Goal: Transaction & Acquisition: Purchase product/service

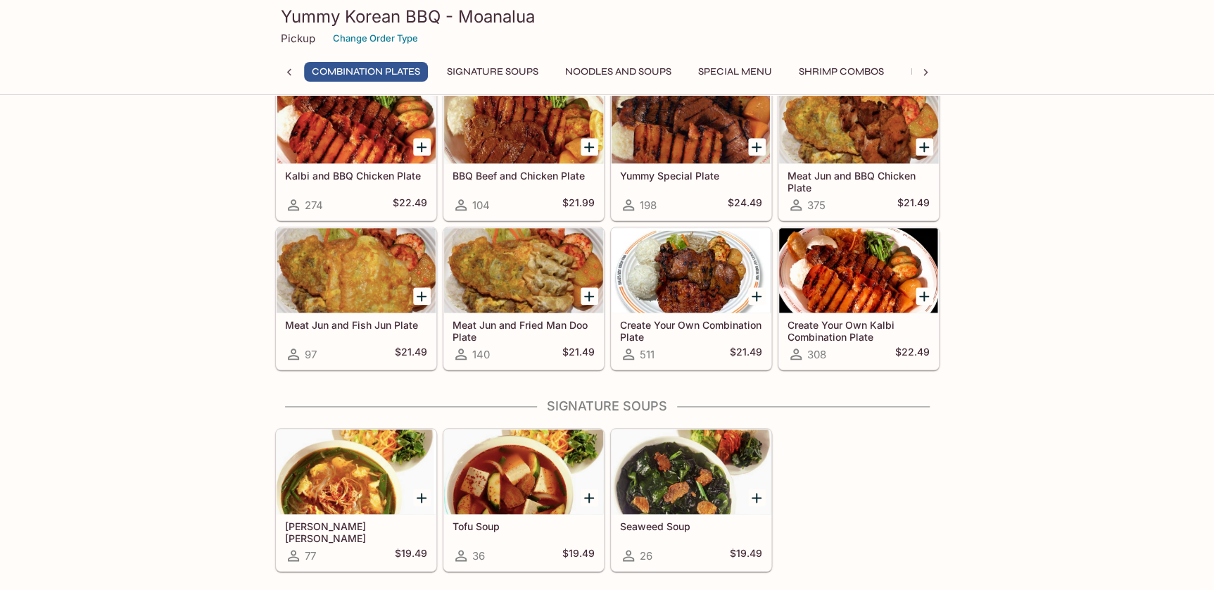
scroll to position [512, 0]
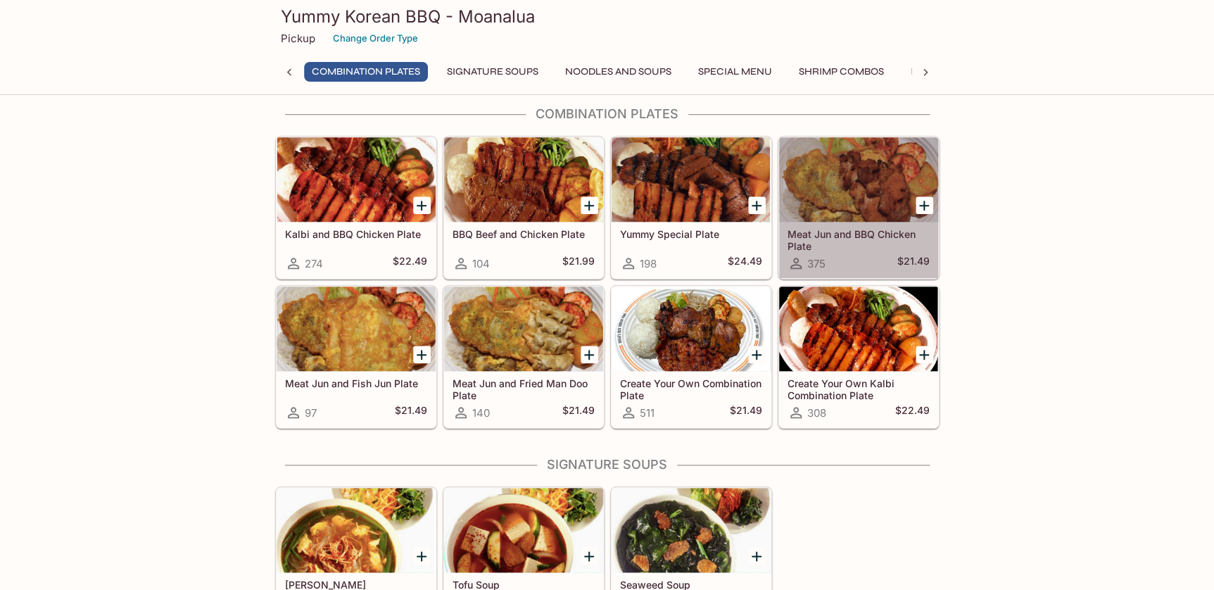
click at [866, 232] on h5 "Meat Jun and BBQ Chicken Plate" at bounding box center [859, 239] width 142 height 23
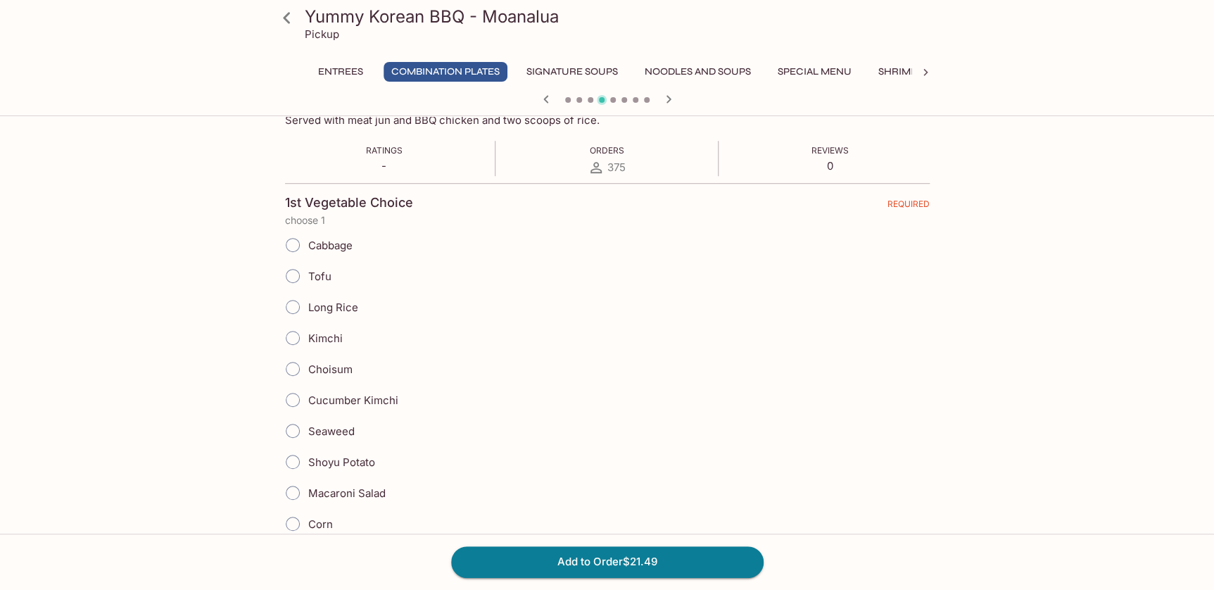
scroll to position [256, 0]
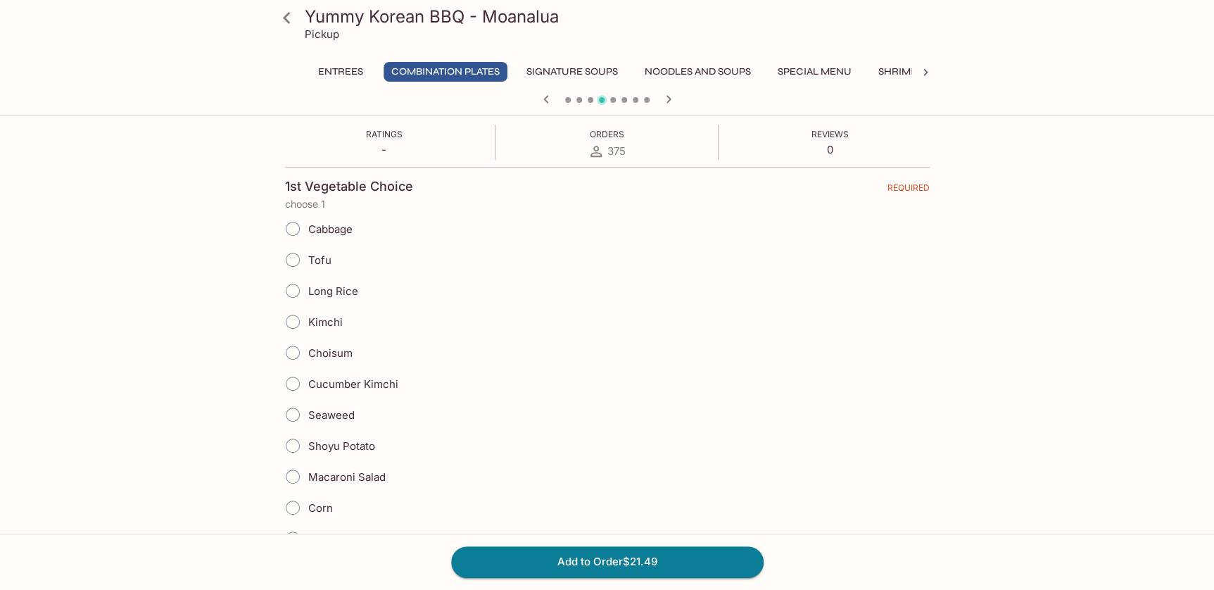
click at [296, 290] on input "Long Rice" at bounding box center [293, 291] width 30 height 30
radio input "true"
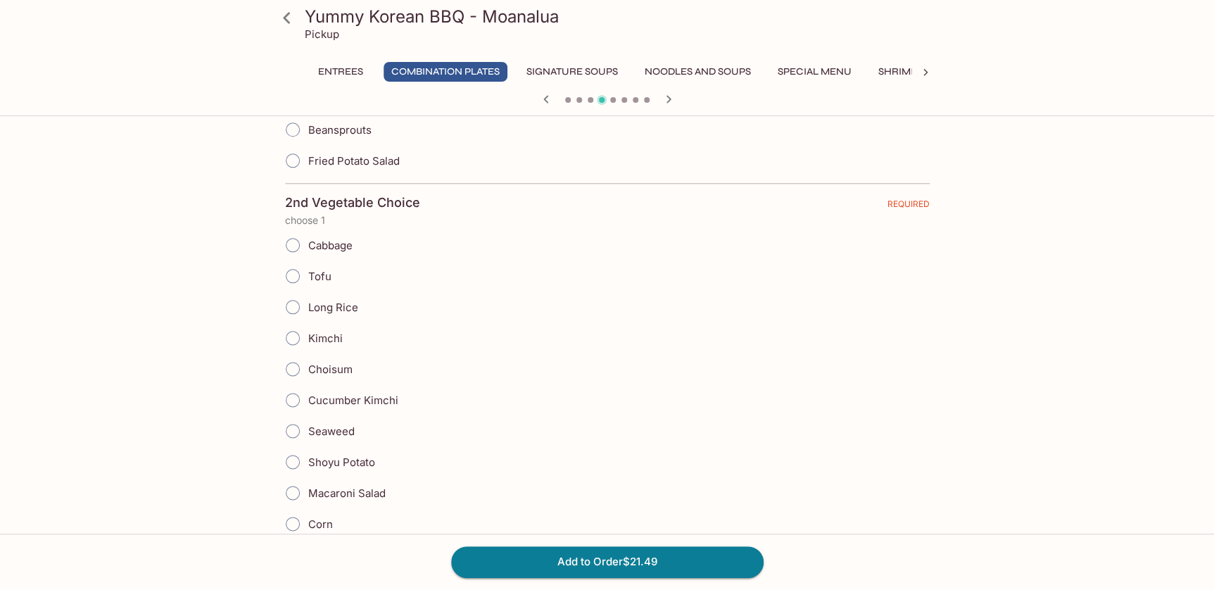
scroll to position [704, 0]
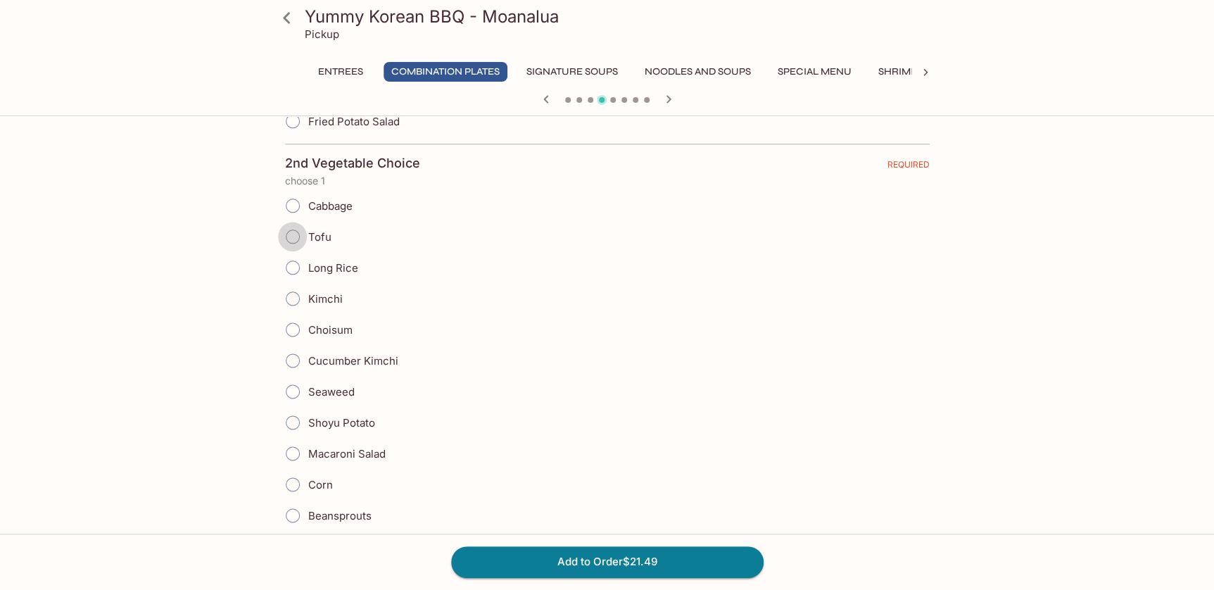
click at [296, 242] on input "Tofu" at bounding box center [293, 237] width 30 height 30
radio input "true"
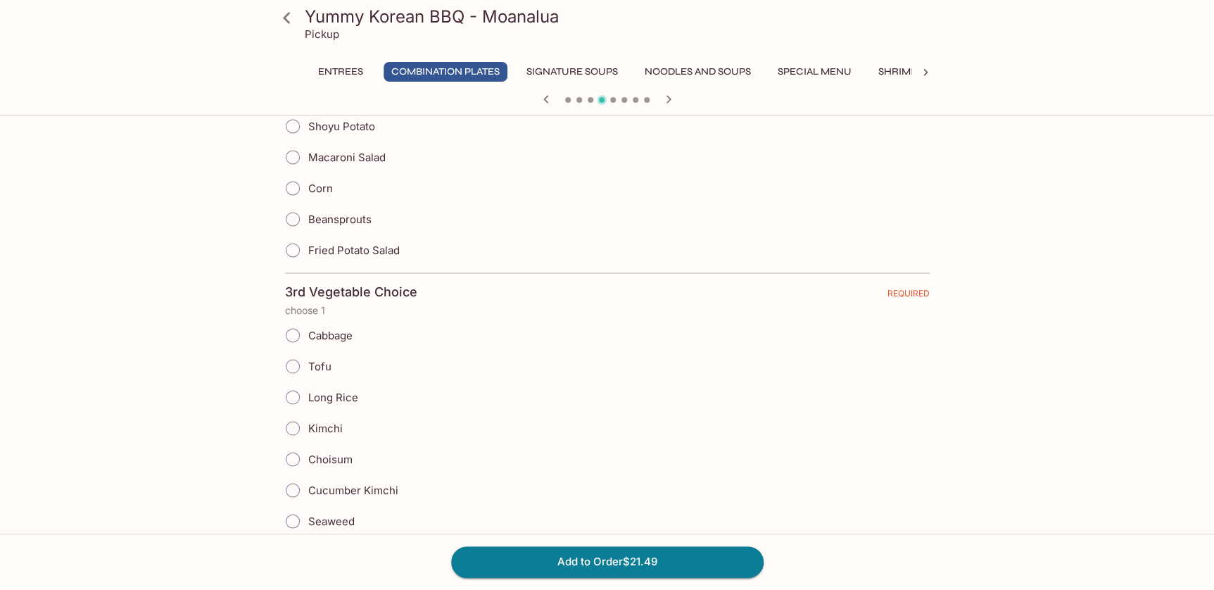
scroll to position [1023, 0]
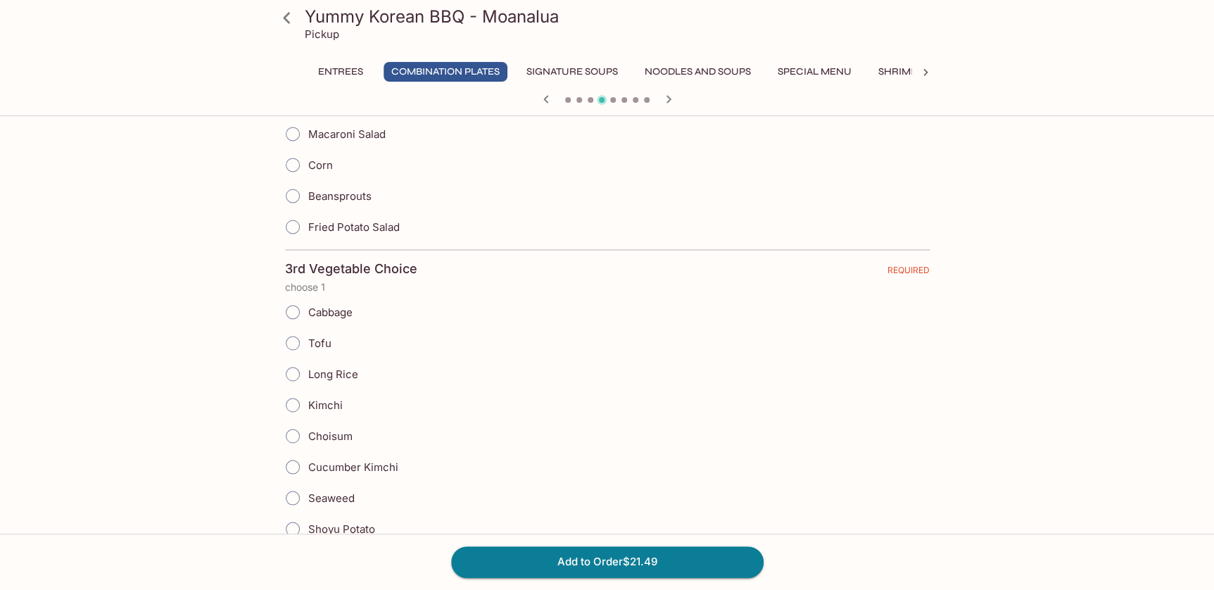
click at [294, 309] on input "Cabbage" at bounding box center [293, 312] width 30 height 30
radio input "true"
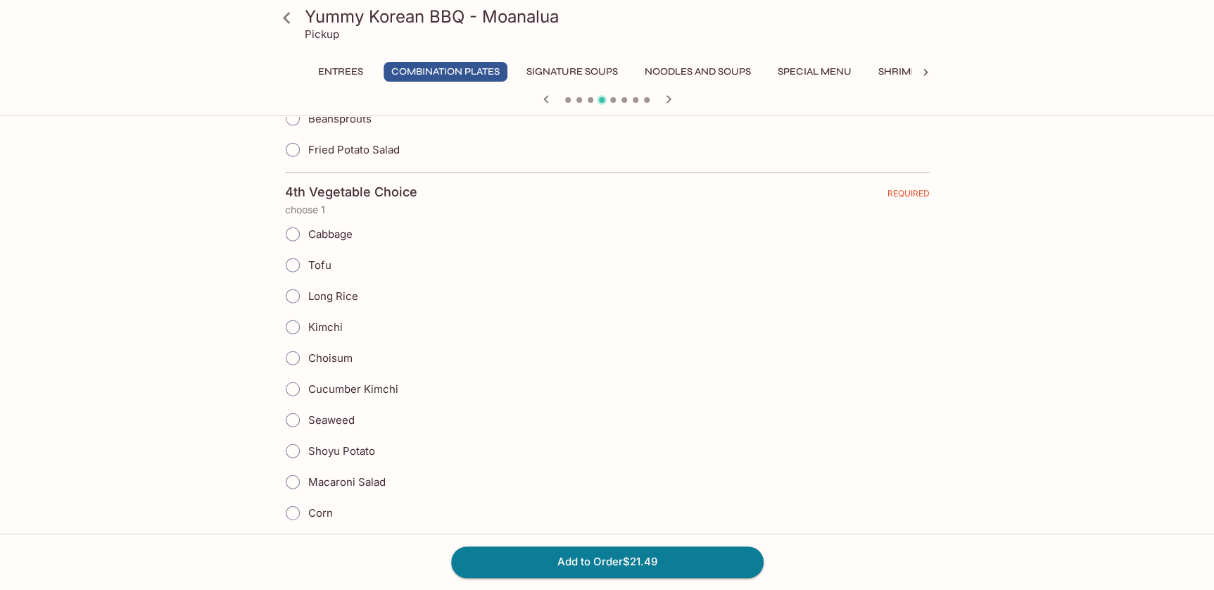
scroll to position [1599, 0]
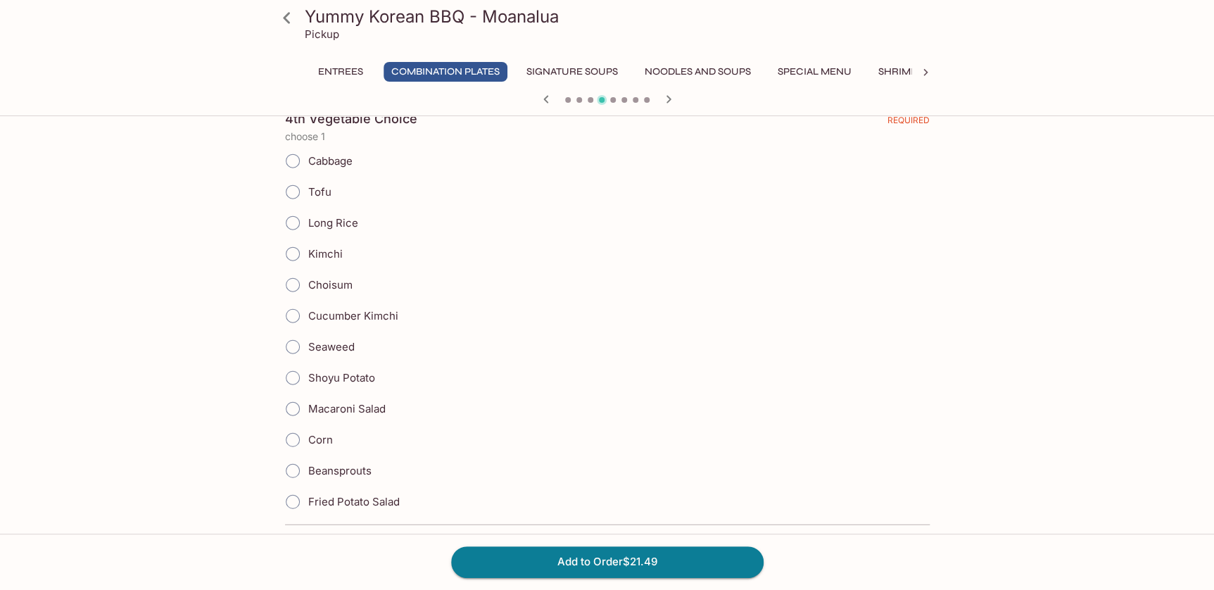
click at [299, 488] on input "Fried Potato Salad" at bounding box center [293, 502] width 30 height 30
radio input "true"
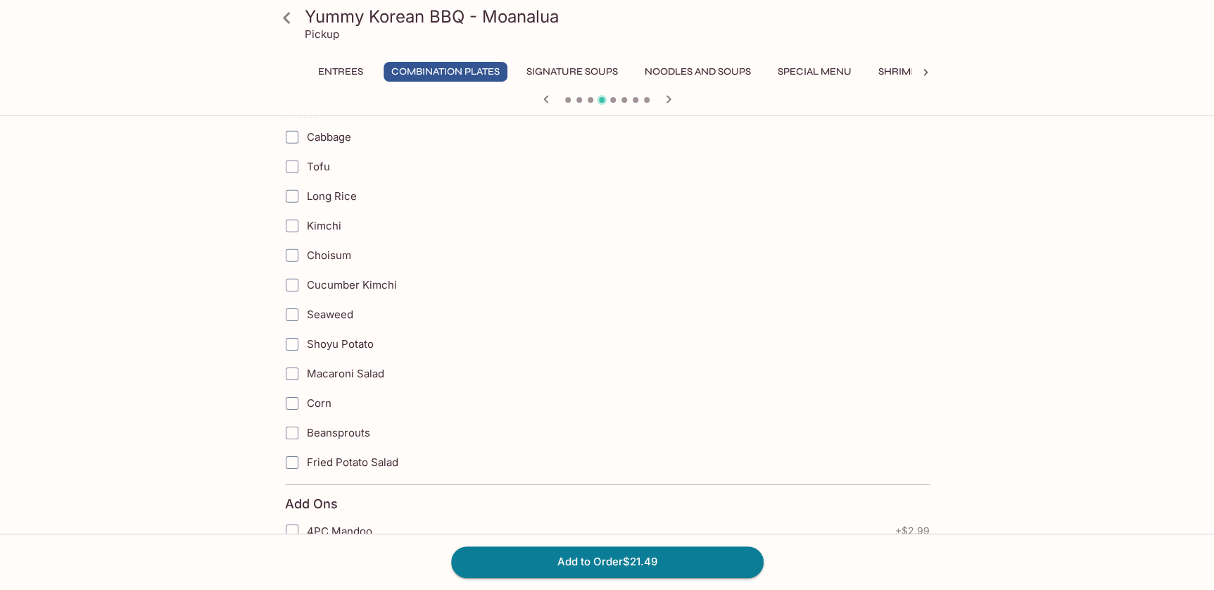
scroll to position [2305, 0]
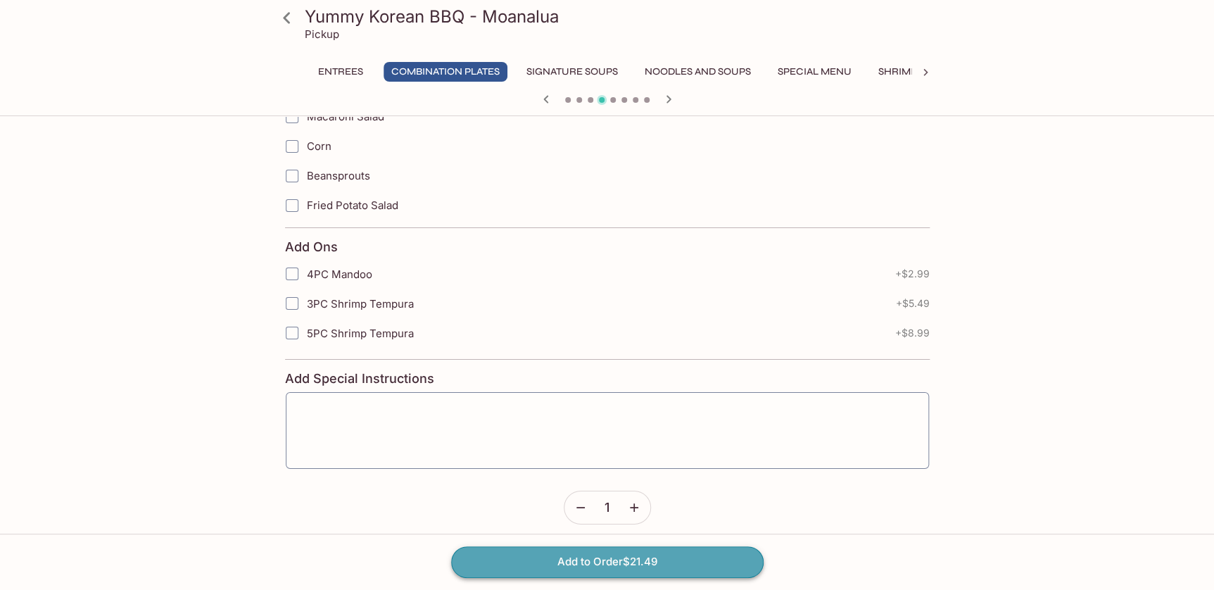
click at [581, 557] on button "Add to Order $21.49" at bounding box center [607, 561] width 313 height 31
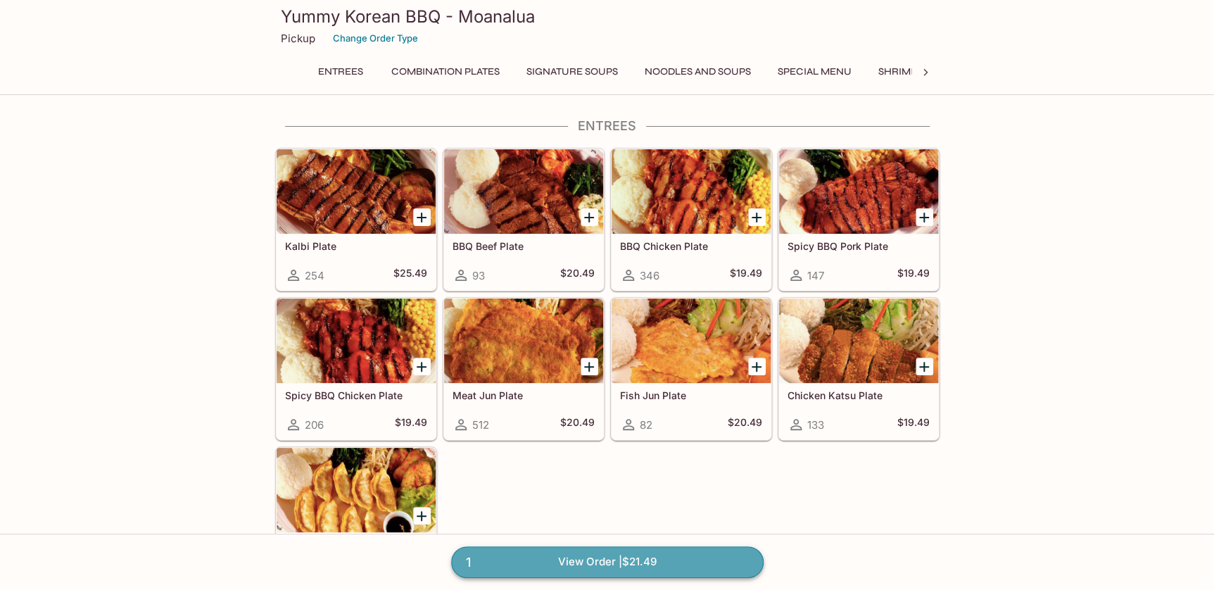
click at [626, 564] on link "1 View Order | $21.49" at bounding box center [607, 561] width 313 height 31
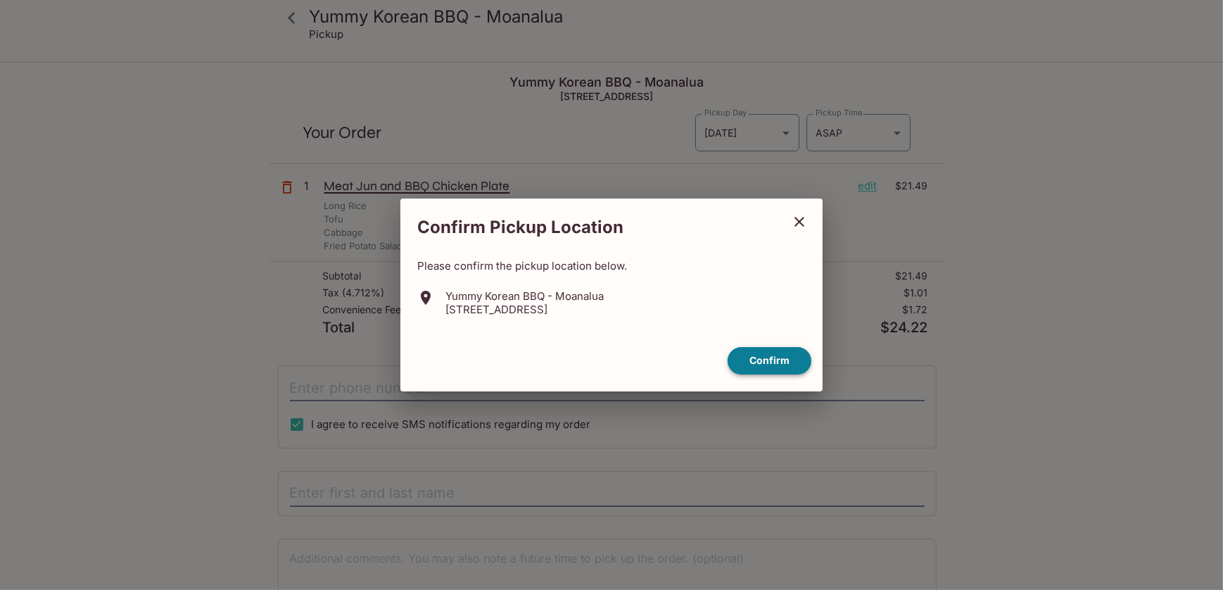
click at [782, 366] on button "Confirm" at bounding box center [770, 360] width 84 height 27
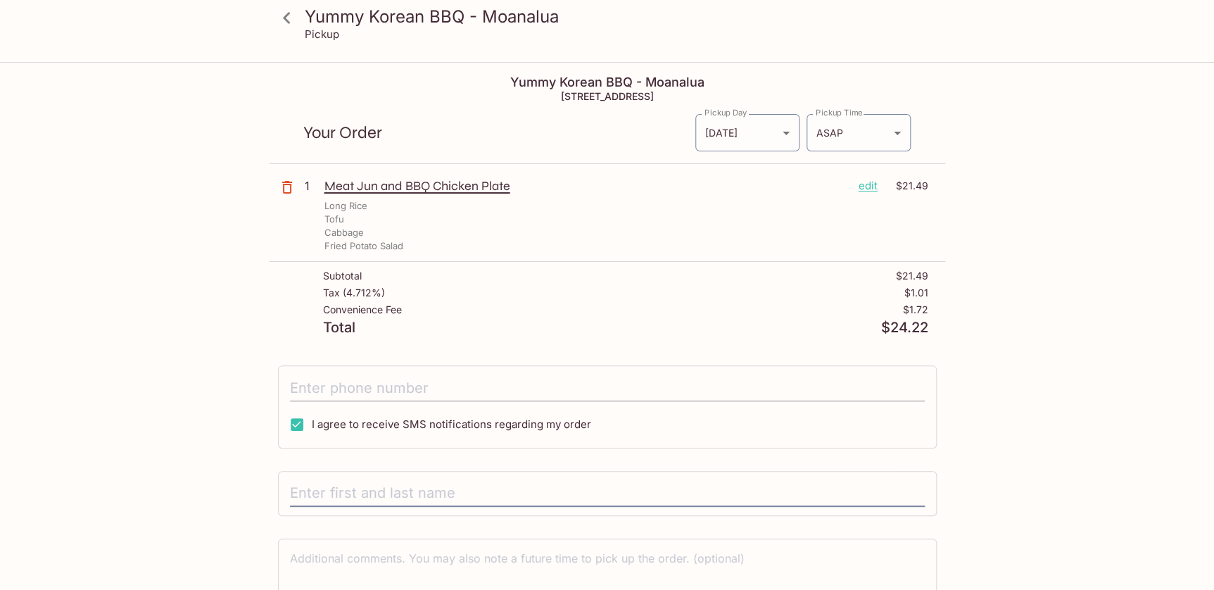
click at [408, 374] on input "tel" at bounding box center [607, 387] width 635 height 27
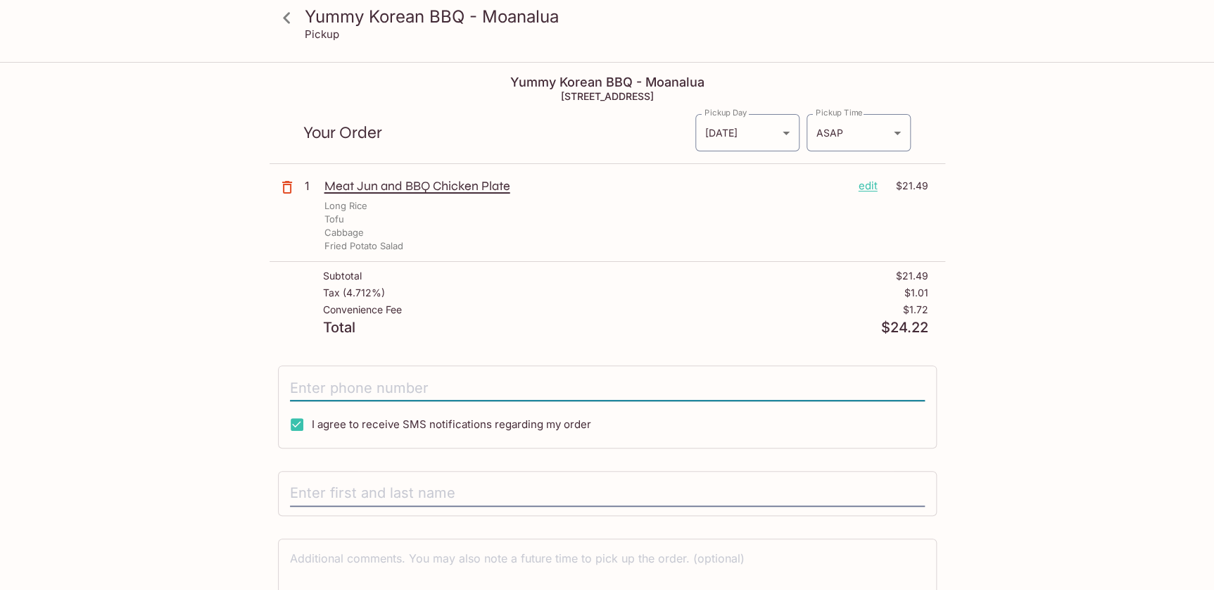
type input "[PHONE_NUMBER]"
type input "[PERSON_NAME]"
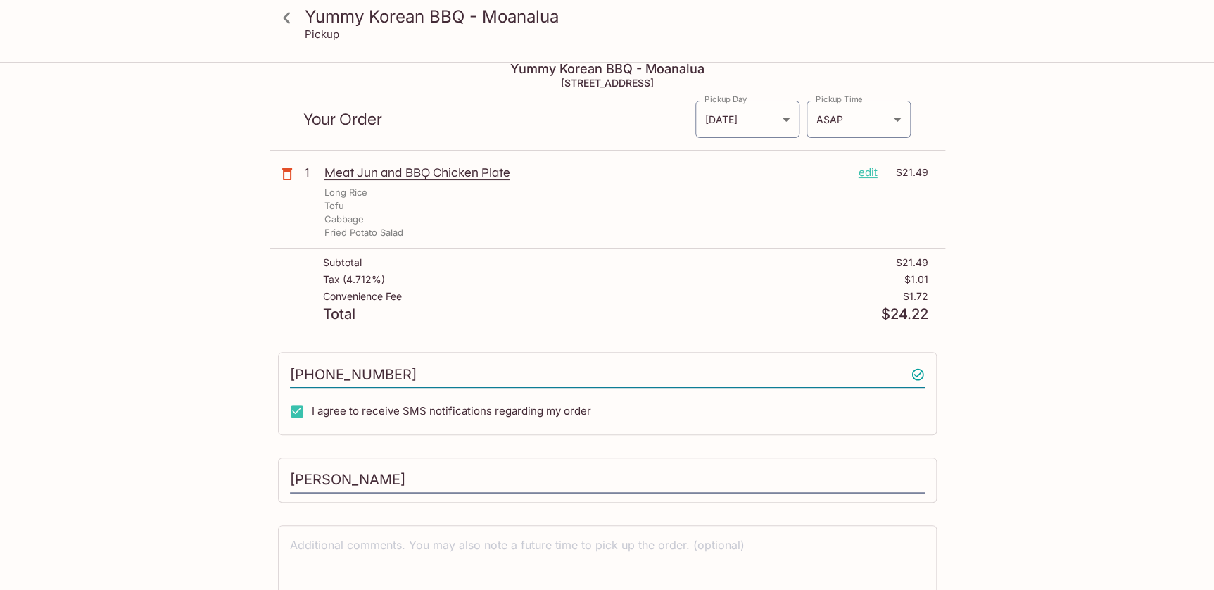
scroll to position [77, 0]
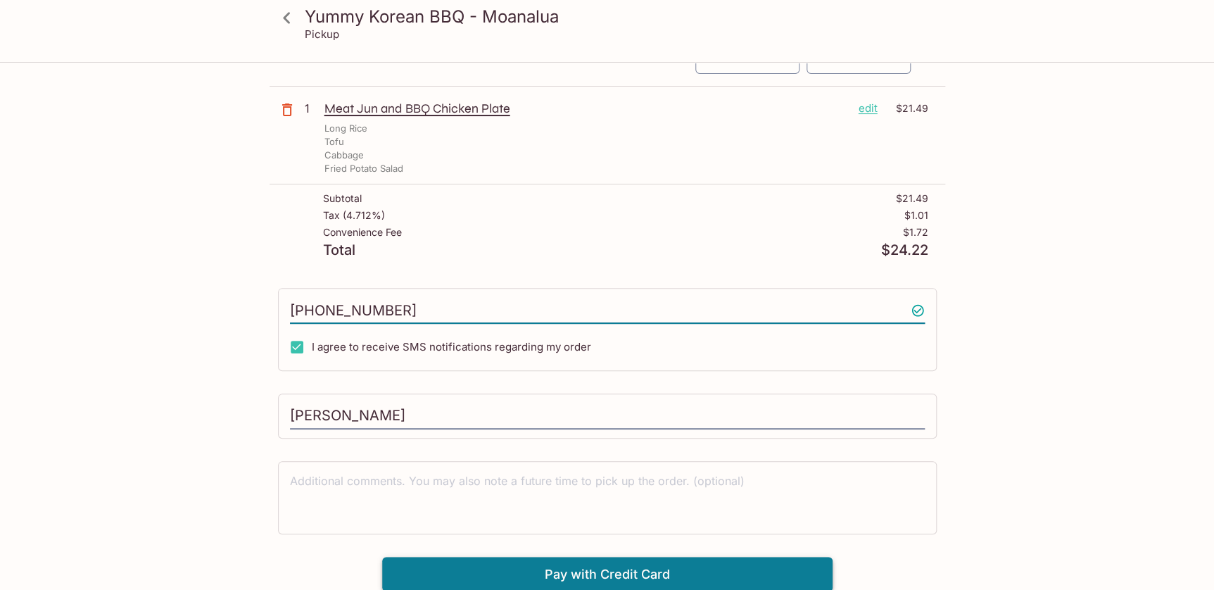
click at [586, 572] on button "Pay with Credit Card" at bounding box center [607, 574] width 450 height 35
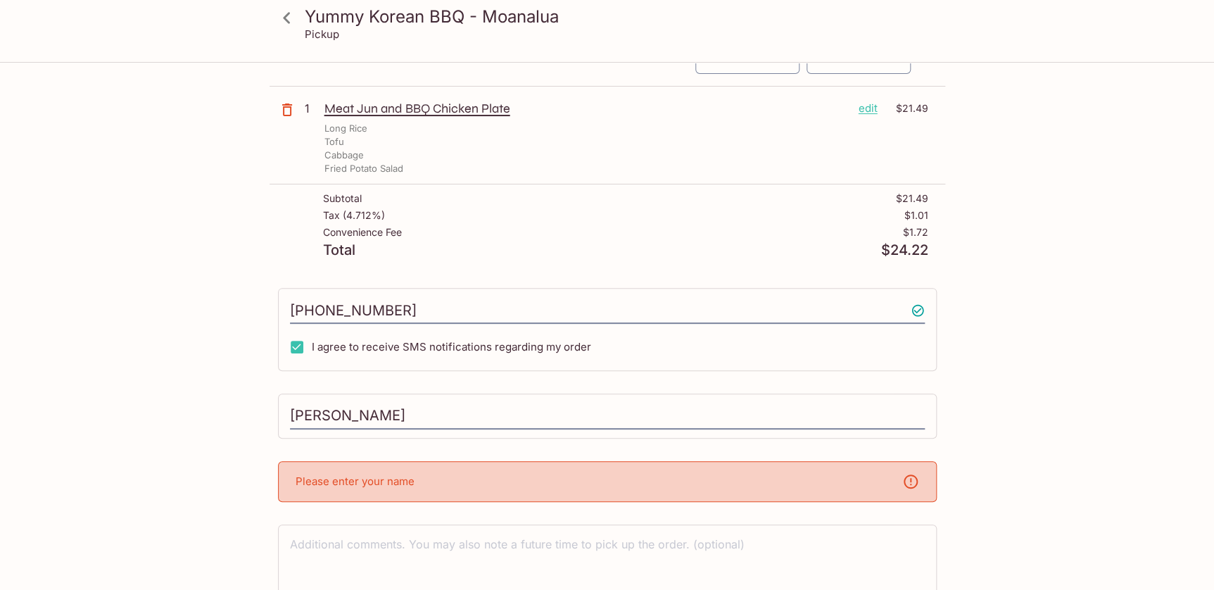
click at [486, 487] on div "Please enter your name" at bounding box center [607, 481] width 659 height 41
click at [394, 403] on input "[PERSON_NAME]" at bounding box center [607, 416] width 635 height 27
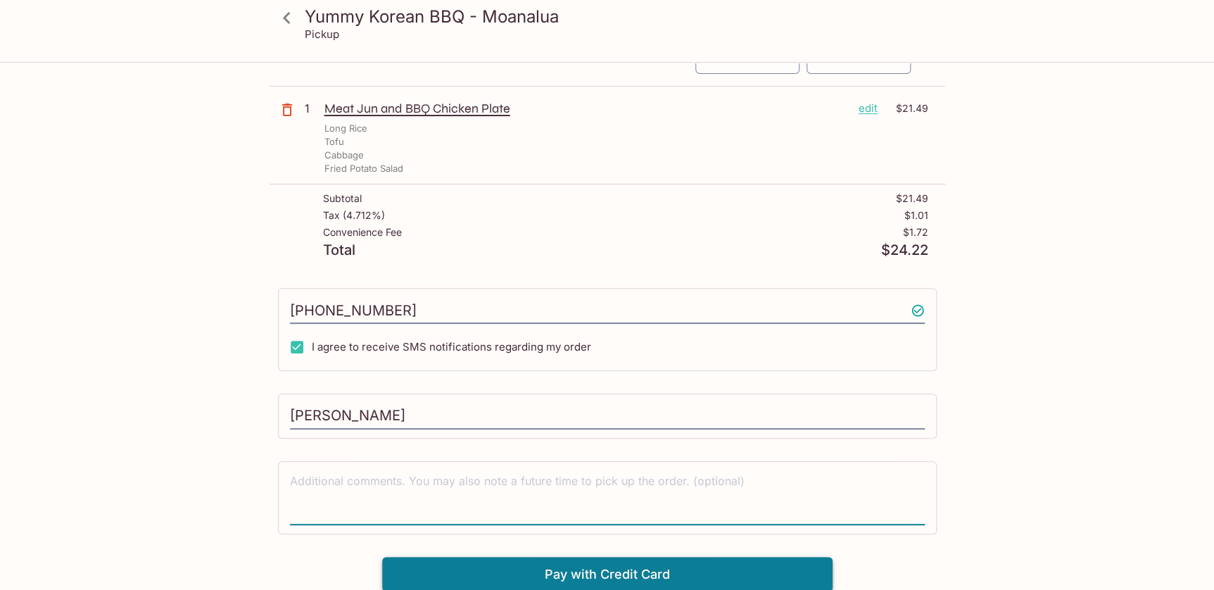
click at [563, 581] on button "Pay with Credit Card" at bounding box center [607, 574] width 450 height 35
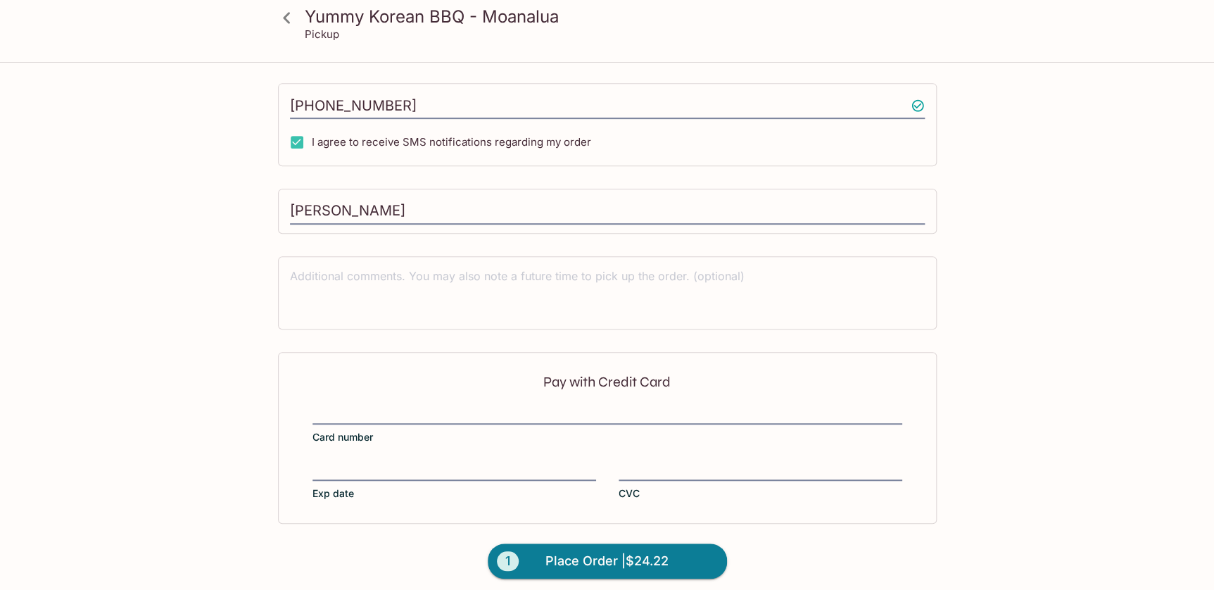
scroll to position [289, 0]
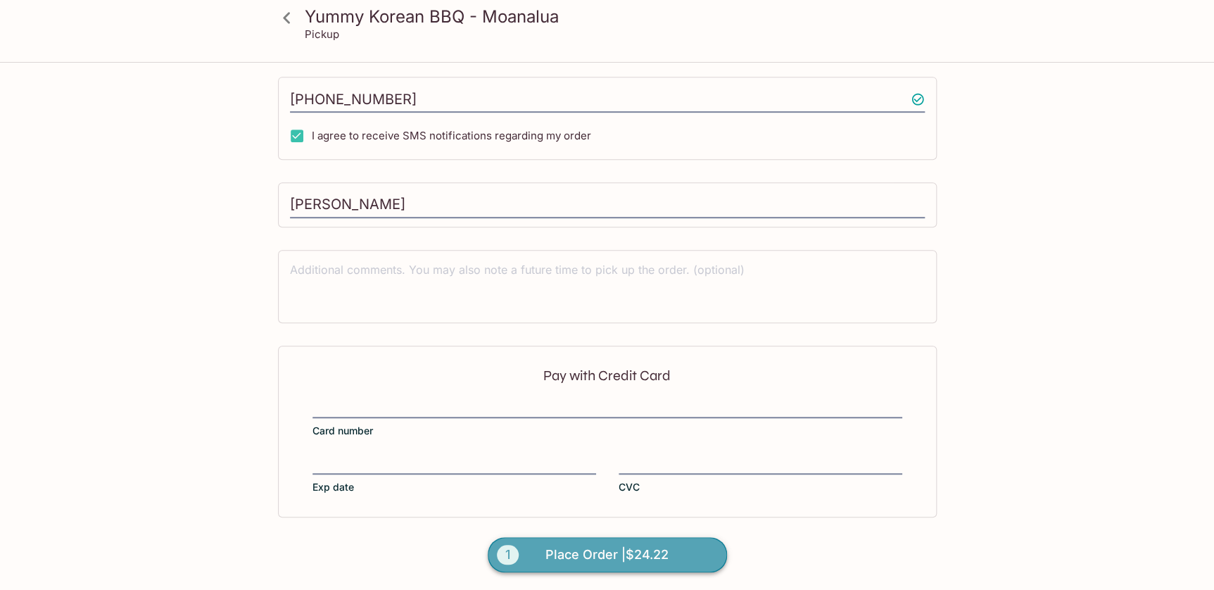
click at [640, 548] on span "Place Order | $24.22" at bounding box center [607, 554] width 123 height 23
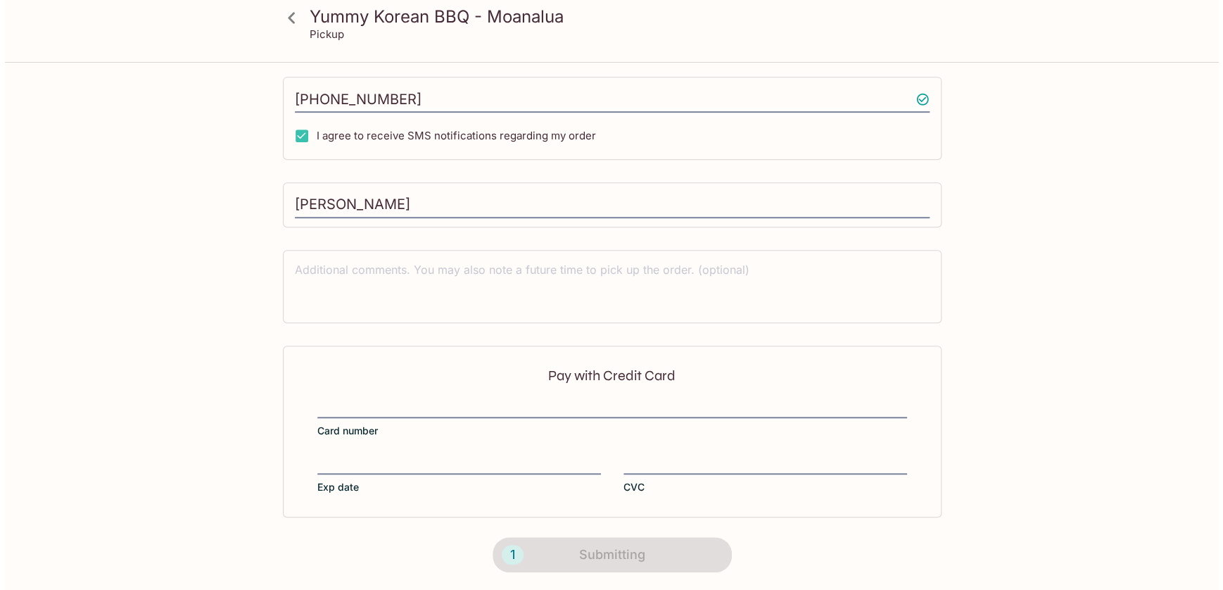
scroll to position [0, 0]
